Goal: Task Accomplishment & Management: Manage account settings

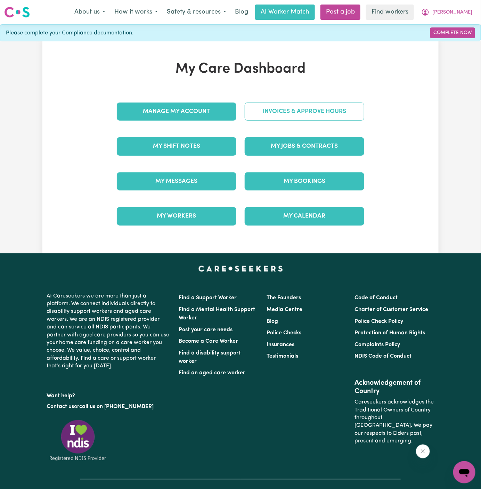
click at [319, 111] on link "Invoices & Approve Hours" at bounding box center [305, 112] width 120 height 18
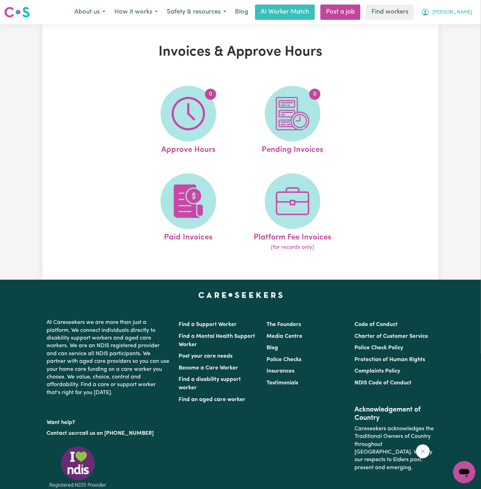
click at [468, 11] on span "[PERSON_NAME]" at bounding box center [453, 13] width 40 height 8
click at [456, 43] on link "Logout" at bounding box center [449, 39] width 55 height 13
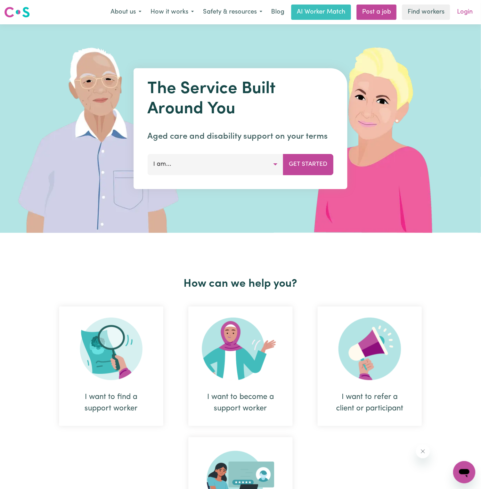
click at [465, 9] on link "Login" at bounding box center [465, 12] width 24 height 15
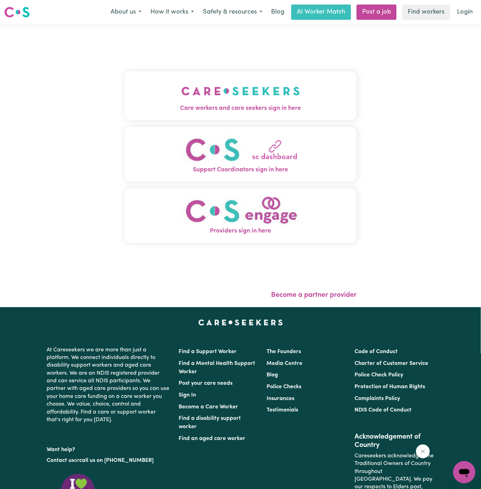
click at [233, 114] on button "Care workers and care seekers sign in here" at bounding box center [241, 95] width 232 height 49
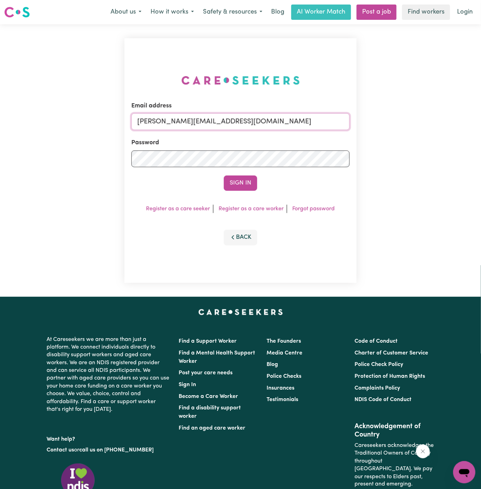
click at [285, 129] on input "[PERSON_NAME][EMAIL_ADDRESS][DOMAIN_NAME]" at bounding box center [240, 121] width 218 height 17
drag, startPoint x: 173, startPoint y: 120, endPoint x: 466, endPoint y: 120, distance: 292.9
click at [466, 120] on div "Email address [EMAIL_ADDRESS][DOMAIN_NAME] Password Sign In Register as a care …" at bounding box center [240, 160] width 481 height 273
type input "[EMAIL_ADDRESS][DOMAIN_NAME]"
click at [224, 176] on button "Sign In" at bounding box center [240, 183] width 33 height 15
